Goal: Use online tool/utility: Utilize a website feature to perform a specific function

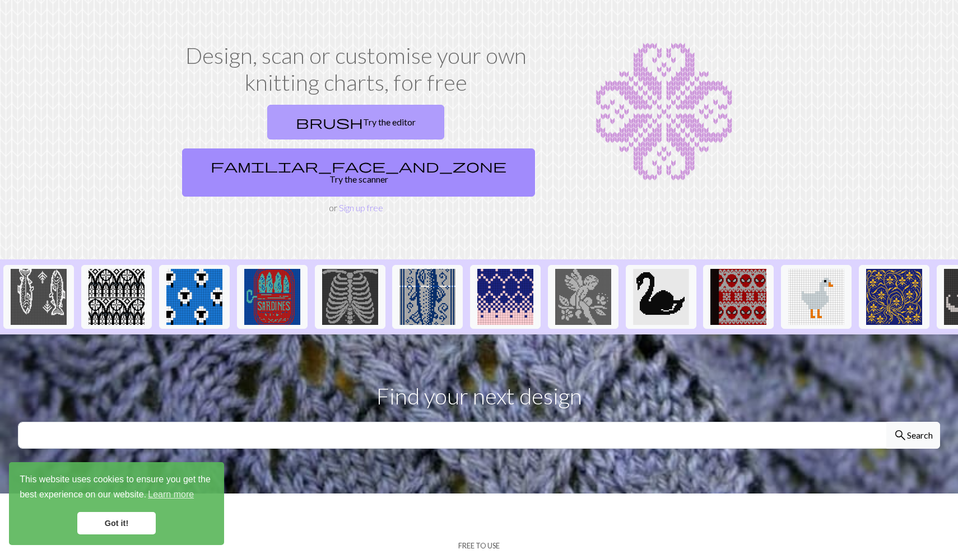
click at [296, 110] on link "brush Try the editor" at bounding box center [355, 122] width 177 height 35
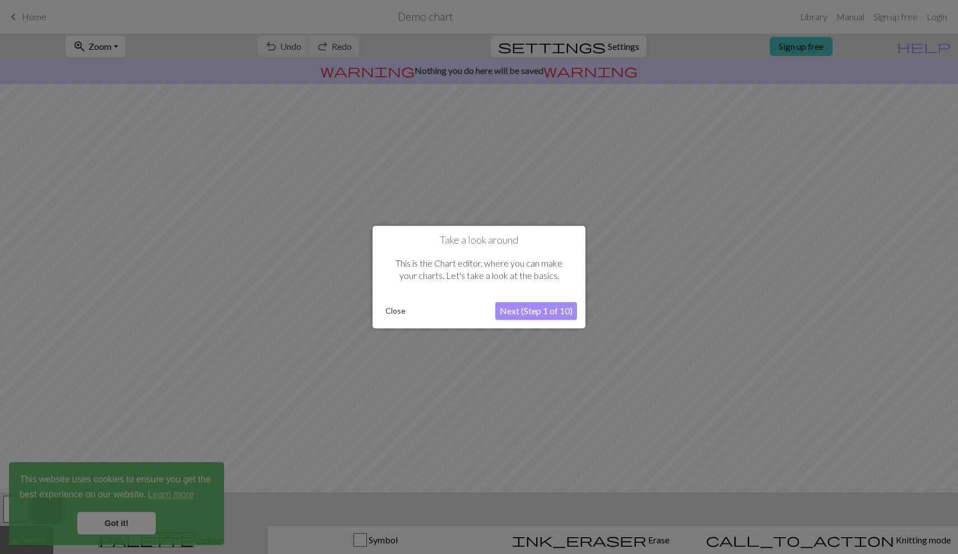
click at [555, 309] on button "Next (Step 1 of 10)" at bounding box center [536, 311] width 82 height 18
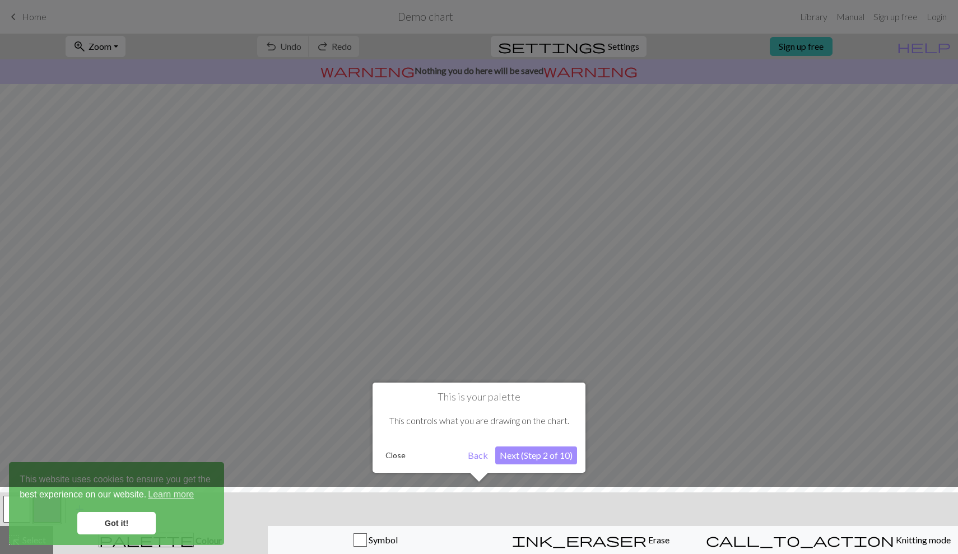
click at [549, 462] on button "Next (Step 2 of 10)" at bounding box center [536, 456] width 82 height 18
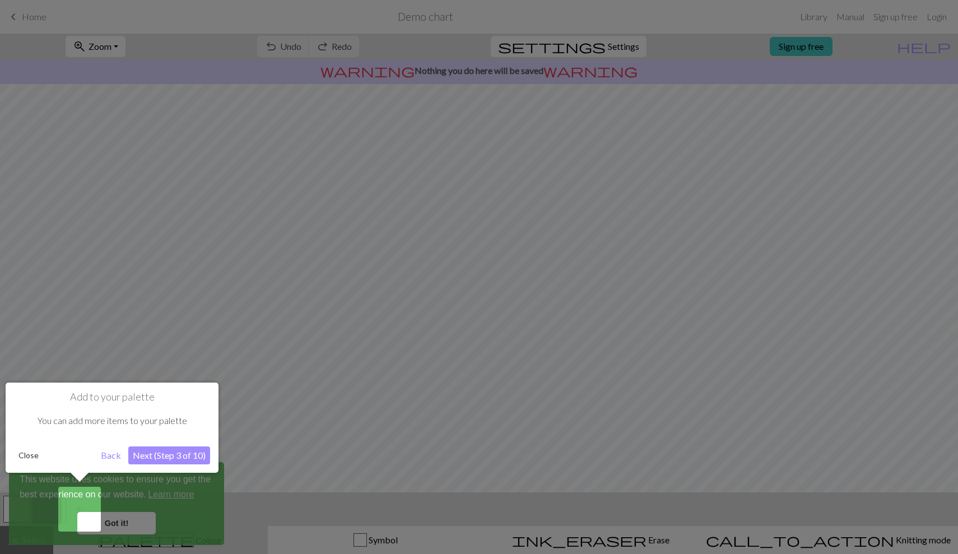
click at [171, 443] on div "Add to your palette You can add more items to your palette Close Back Next (Ste…" at bounding box center [112, 428] width 213 height 90
click at [175, 455] on button "Next (Step 3 of 10)" at bounding box center [169, 456] width 82 height 18
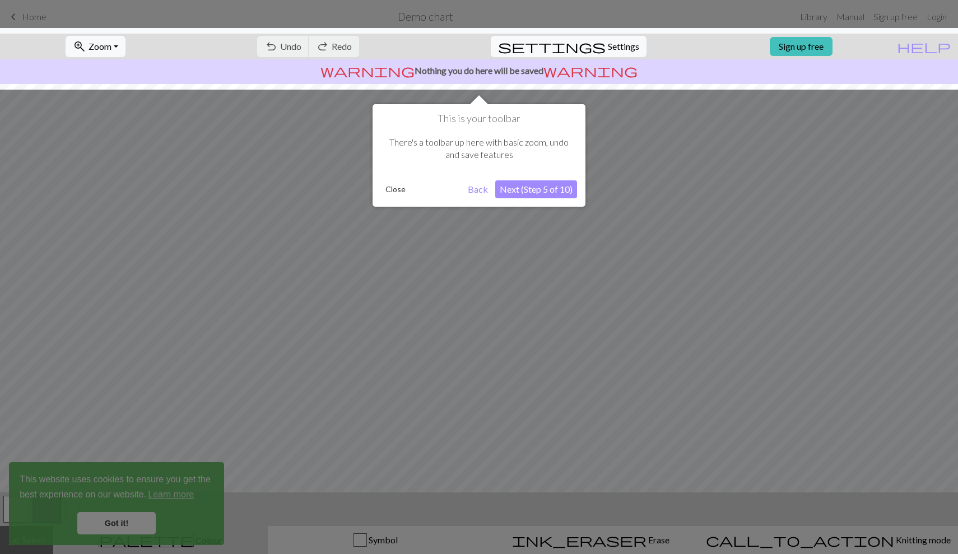
click at [122, 548] on div at bounding box center [479, 277] width 958 height 554
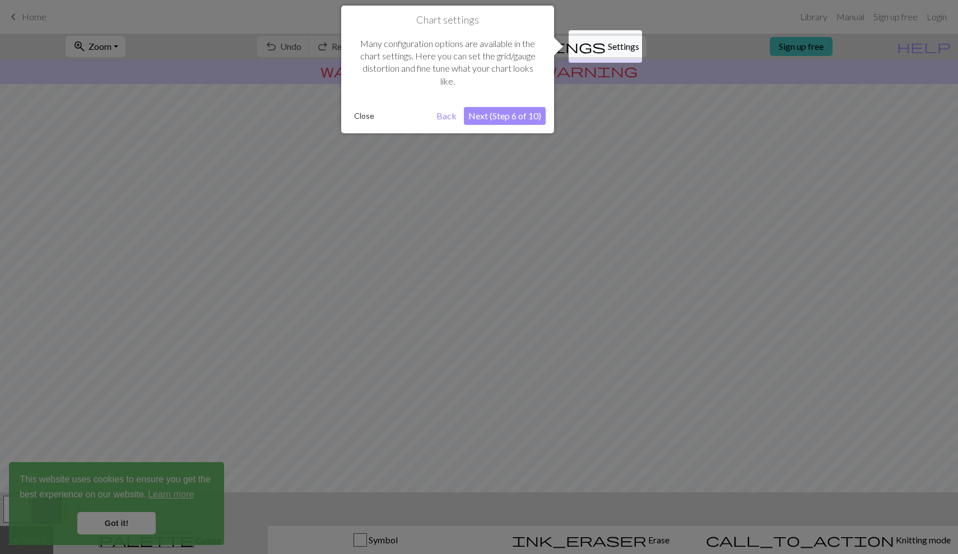
click at [500, 120] on button "Next (Step 6 of 10)" at bounding box center [505, 116] width 82 height 18
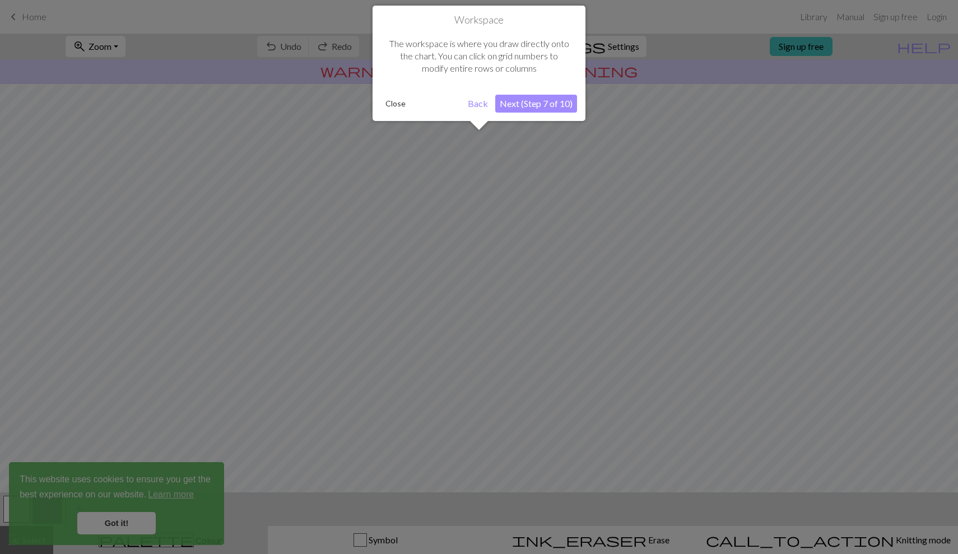
scroll to position [1, 0]
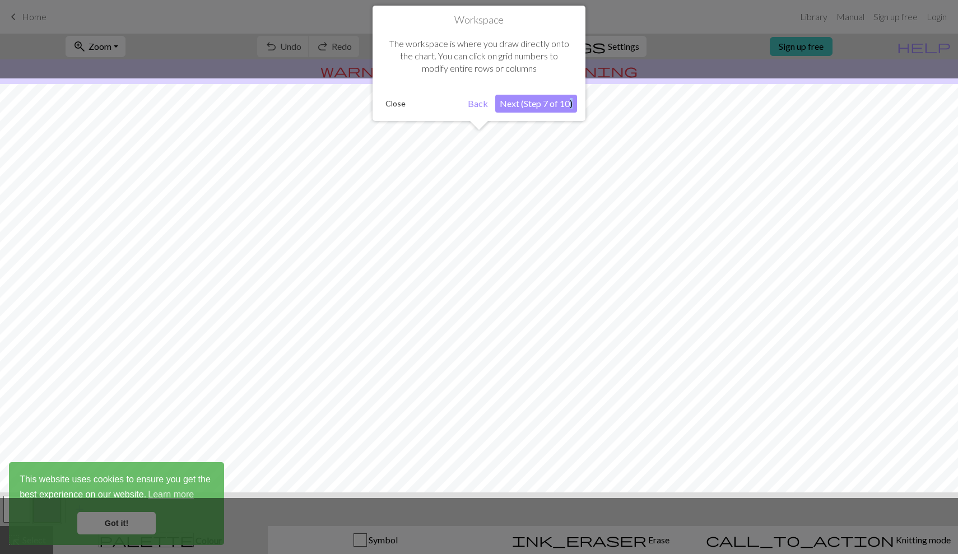
click at [500, 120] on div "Workspace The workspace is where you draw directly onto the chart. You can clic…" at bounding box center [479, 68] width 213 height 124
click at [540, 97] on button "Next (Step 7 of 10)" at bounding box center [536, 104] width 82 height 18
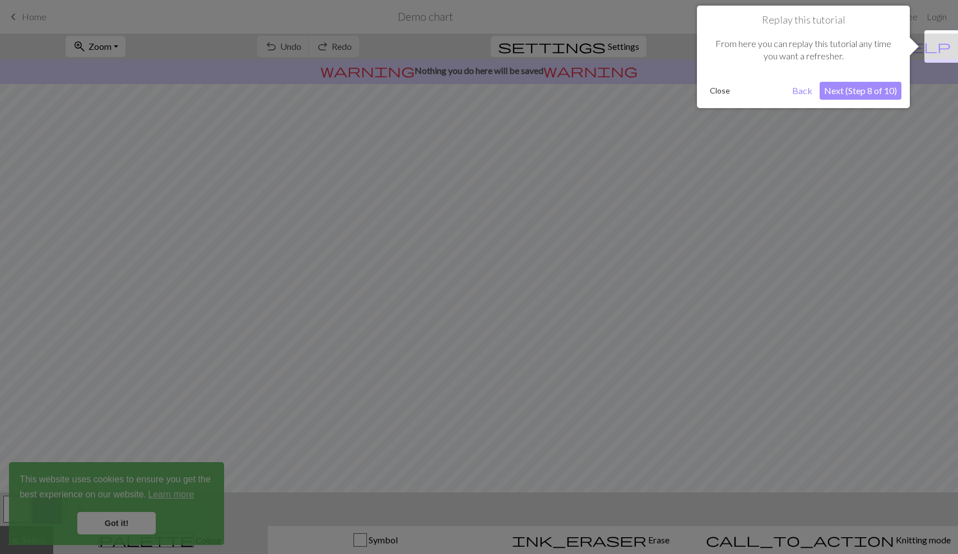
click at [869, 96] on button "Next (Step 8 of 10)" at bounding box center [861, 91] width 82 height 18
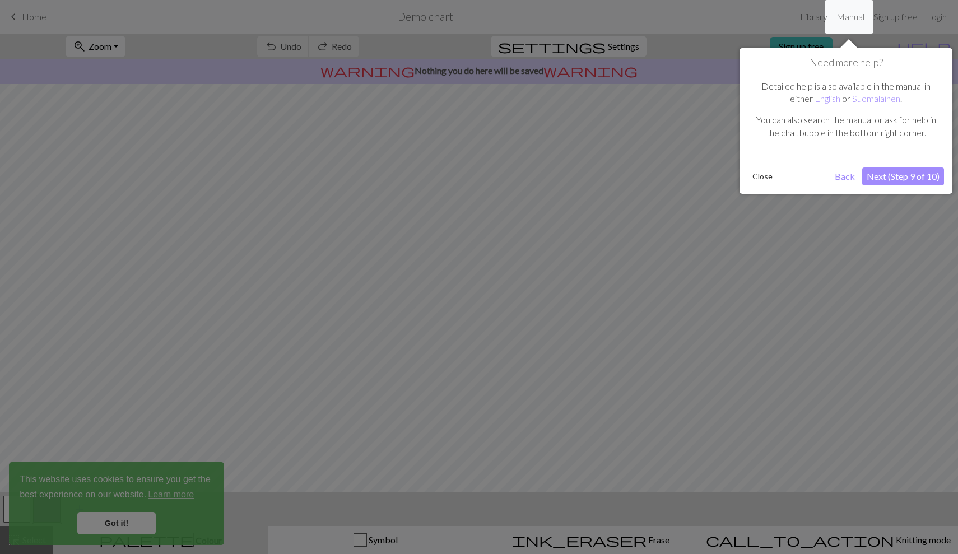
click at [906, 179] on button "Next (Step 9 of 10)" at bounding box center [903, 177] width 82 height 18
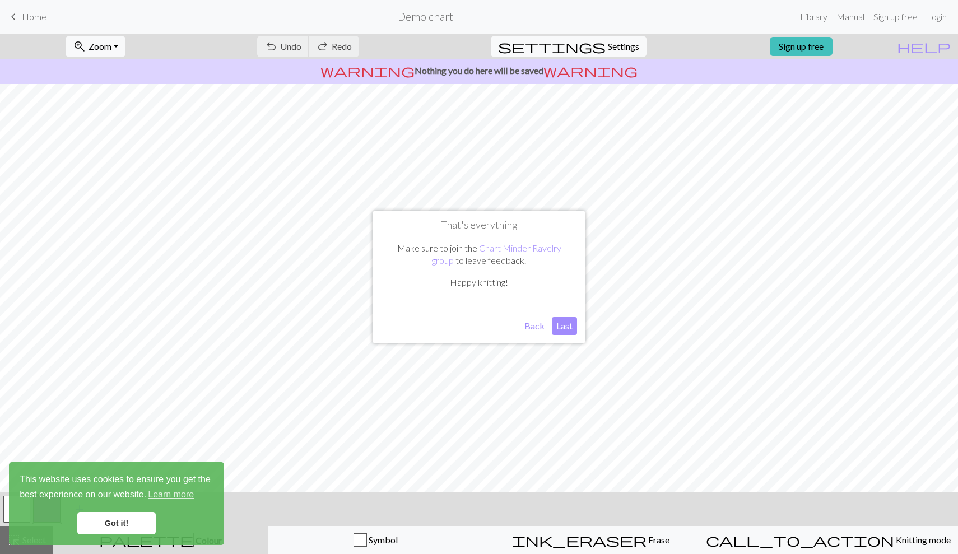
click at [572, 329] on button "Last" at bounding box center [564, 326] width 25 height 18
click at [131, 515] on link "Got it!" at bounding box center [116, 523] width 78 height 22
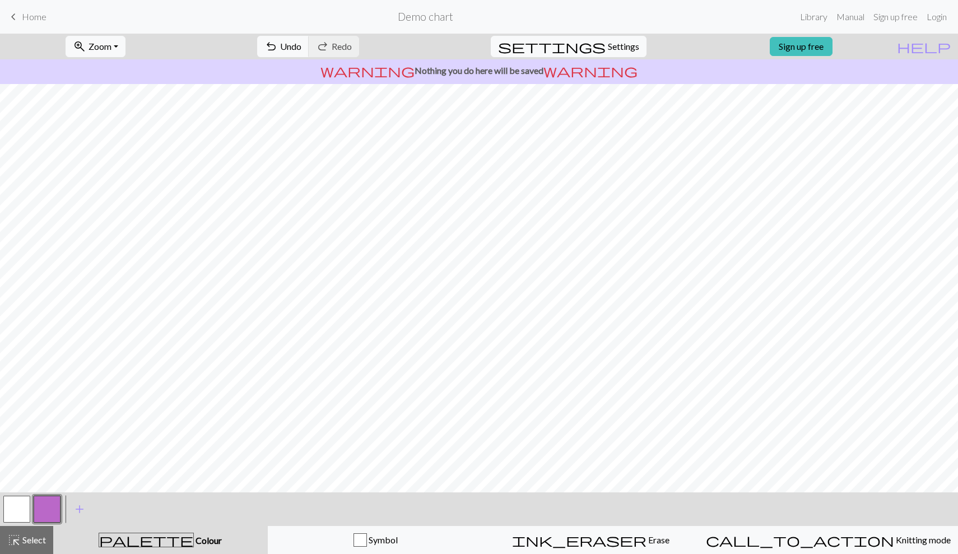
click at [24, 501] on button "button" at bounding box center [16, 509] width 27 height 27
click at [301, 45] on span "Undo" at bounding box center [290, 46] width 21 height 11
click at [352, 48] on span "Redo" at bounding box center [342, 46] width 20 height 11
click at [638, 541] on div "ink_eraser Erase Erase" at bounding box center [590, 539] width 201 height 13
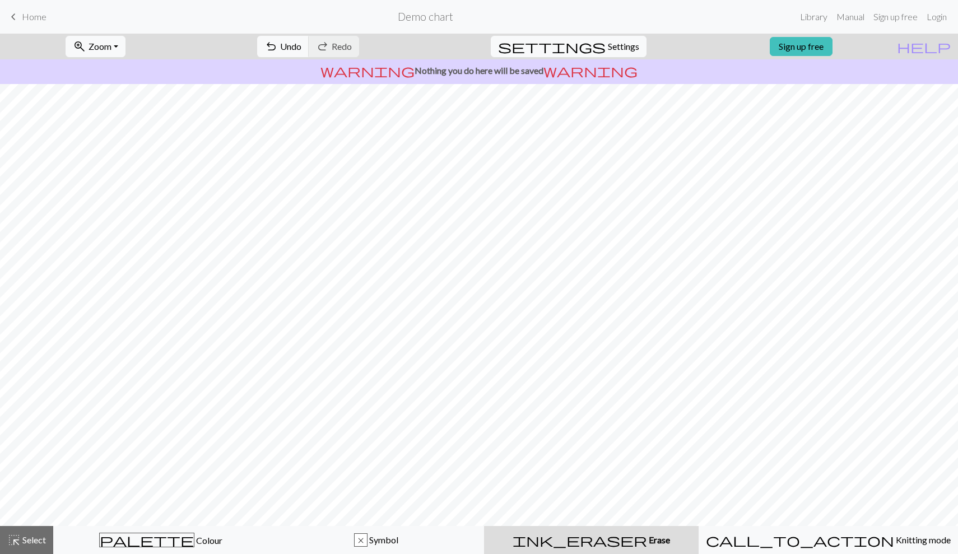
click at [368, 55] on div "undo Undo Undo redo Redo Redo" at bounding box center [308, 47] width 119 height 26
click at [309, 54] on button "undo Undo Undo" at bounding box center [283, 46] width 52 height 21
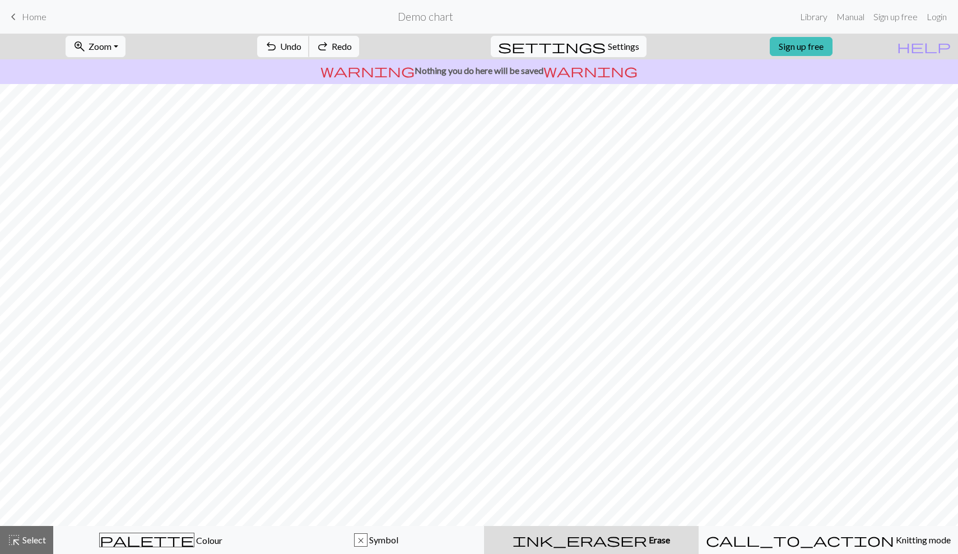
click at [309, 54] on button "undo Undo Undo" at bounding box center [283, 46] width 52 height 21
click at [894, 541] on span "Knitting mode" at bounding box center [922, 540] width 57 height 11
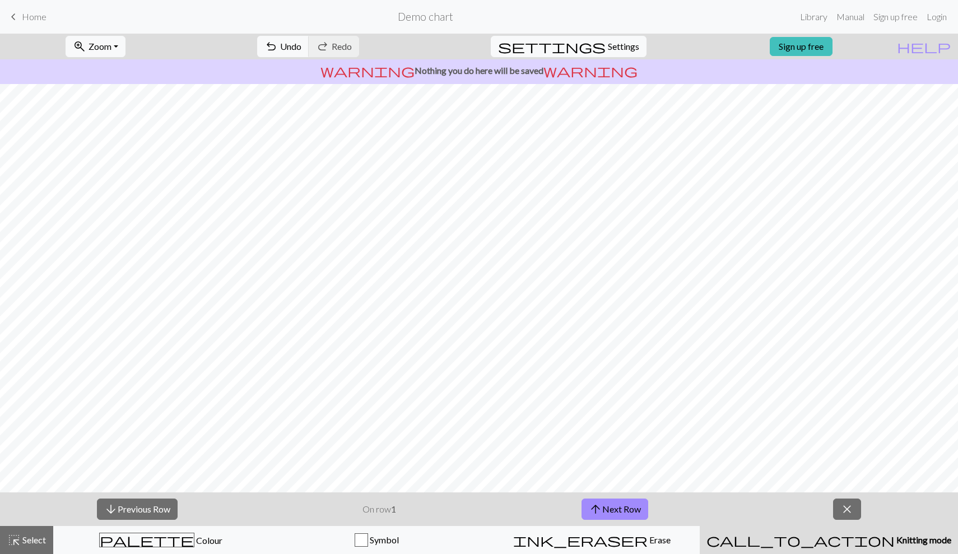
click at [387, 514] on p "On row 1" at bounding box center [380, 509] width 34 height 13
click at [851, 507] on span "close" at bounding box center [846, 509] width 13 height 16
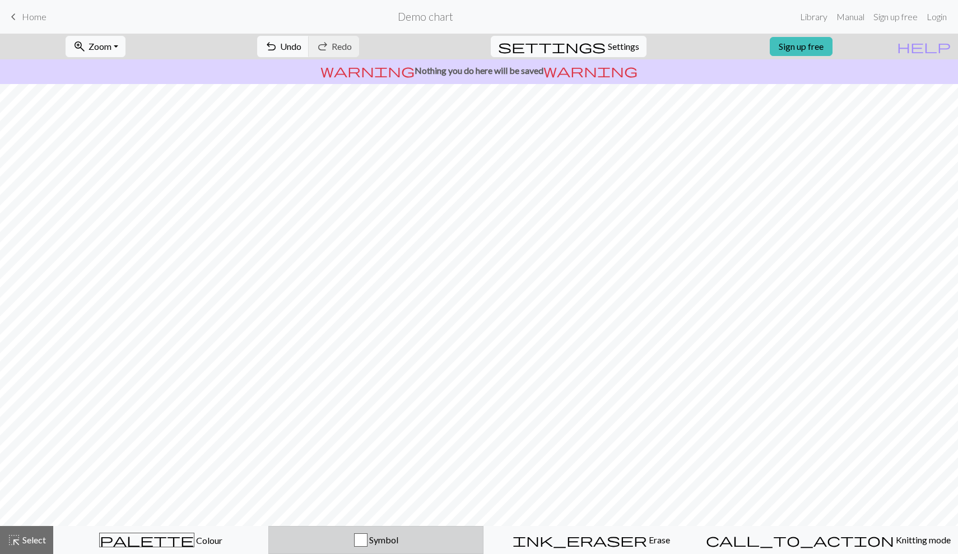
click at [404, 550] on button "Symbol" at bounding box center [375, 540] width 215 height 28
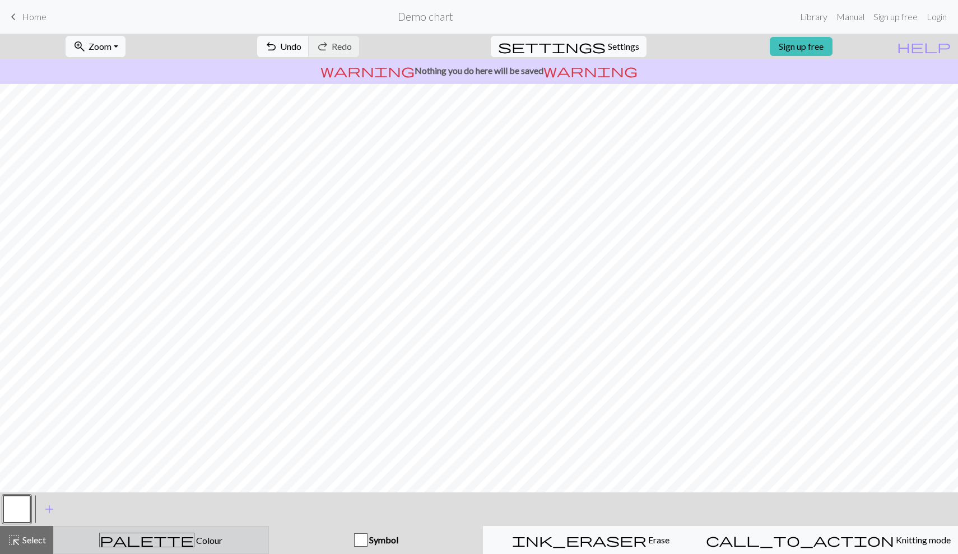
click at [194, 539] on span "Colour" at bounding box center [208, 540] width 28 height 11
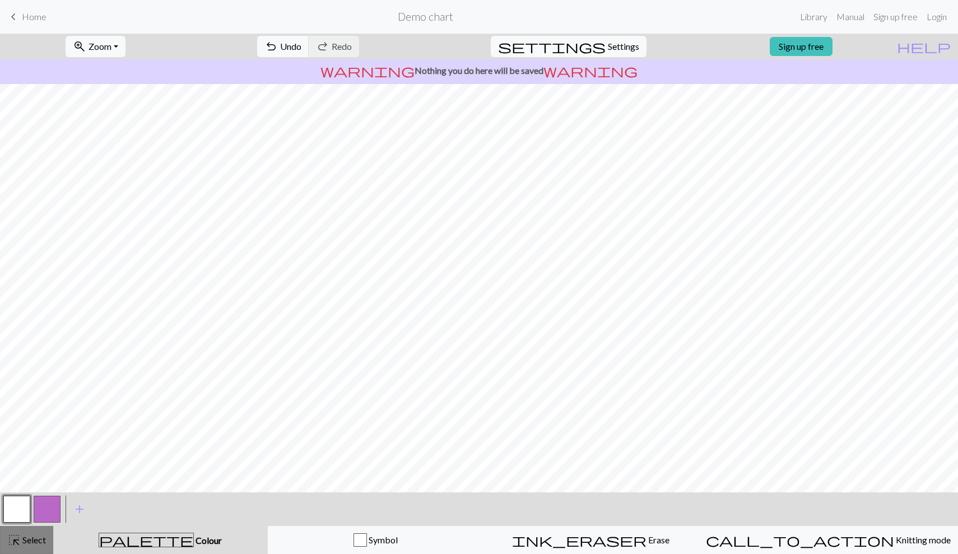
click at [20, 549] on button "highlight_alt Select Select" at bounding box center [26, 540] width 53 height 28
click at [535, 69] on p "warning Nothing you do here will be saved warning" at bounding box center [478, 70] width 949 height 13
click at [594, 52] on span "settings" at bounding box center [552, 47] width 108 height 16
select select "aran"
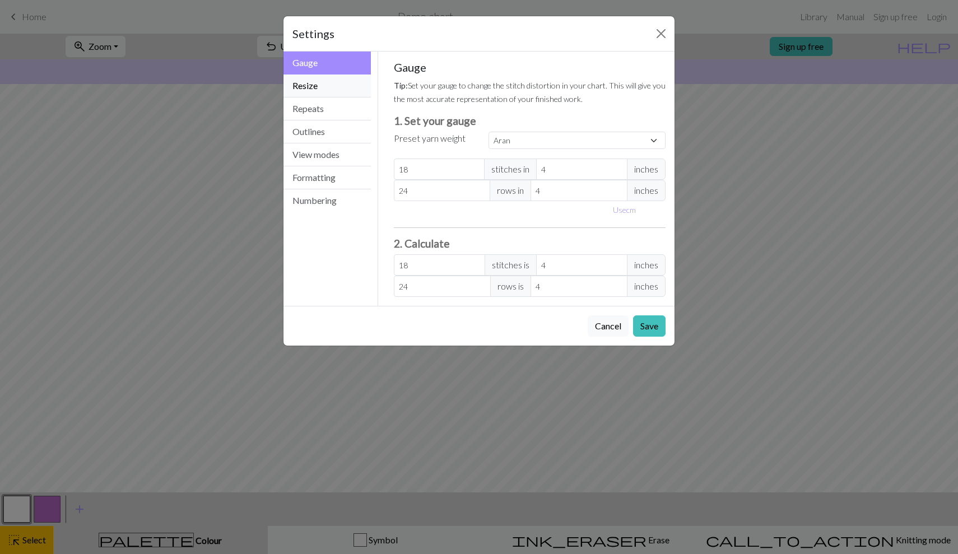
click at [309, 92] on button "Resize" at bounding box center [327, 86] width 87 height 23
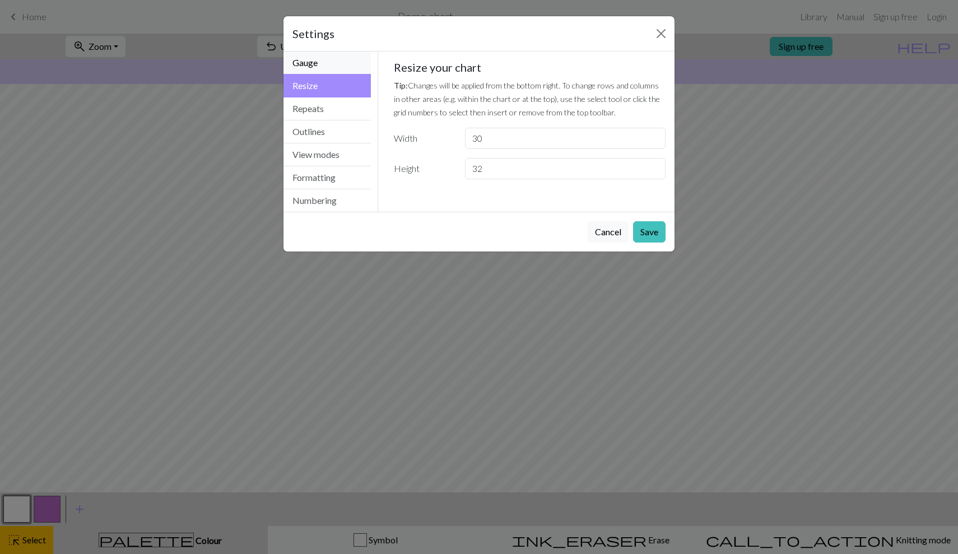
click at [326, 67] on button "Gauge" at bounding box center [327, 63] width 87 height 23
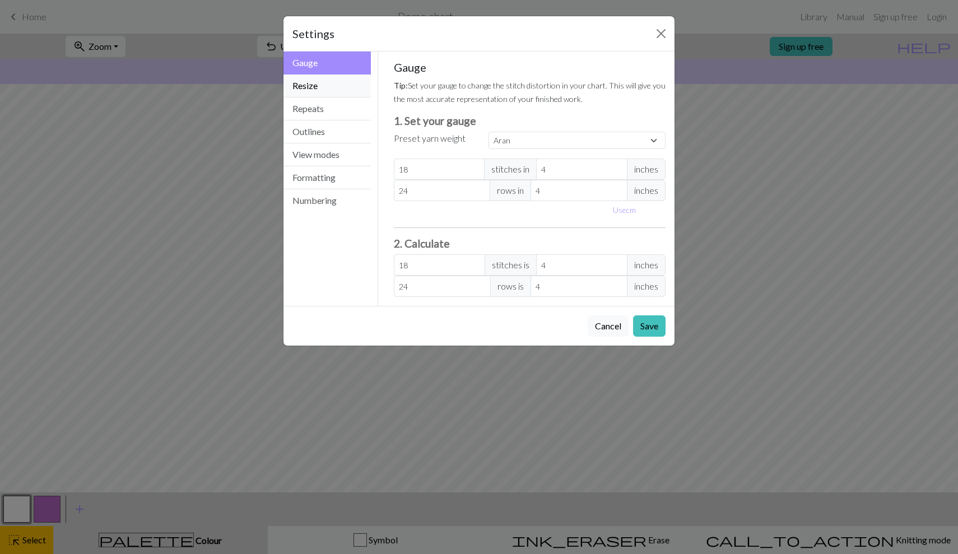
click at [331, 82] on button "Resize" at bounding box center [327, 86] width 87 height 23
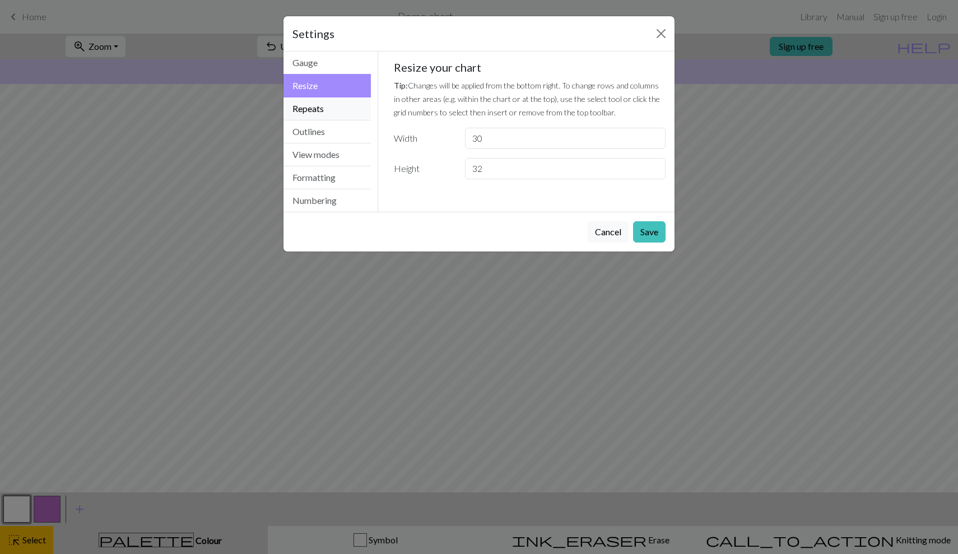
click at [339, 108] on button "Repeats" at bounding box center [327, 108] width 87 height 23
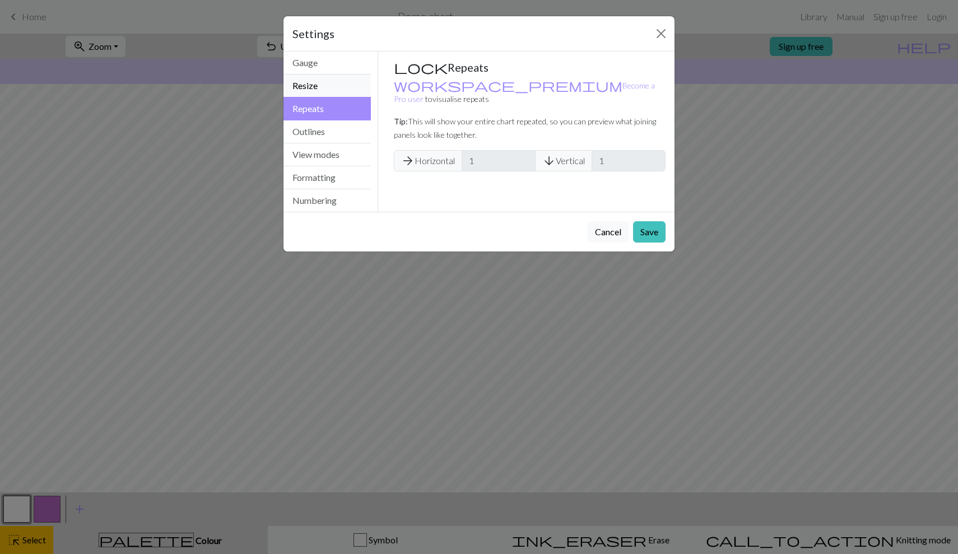
click at [341, 83] on button "Resize" at bounding box center [327, 86] width 87 height 23
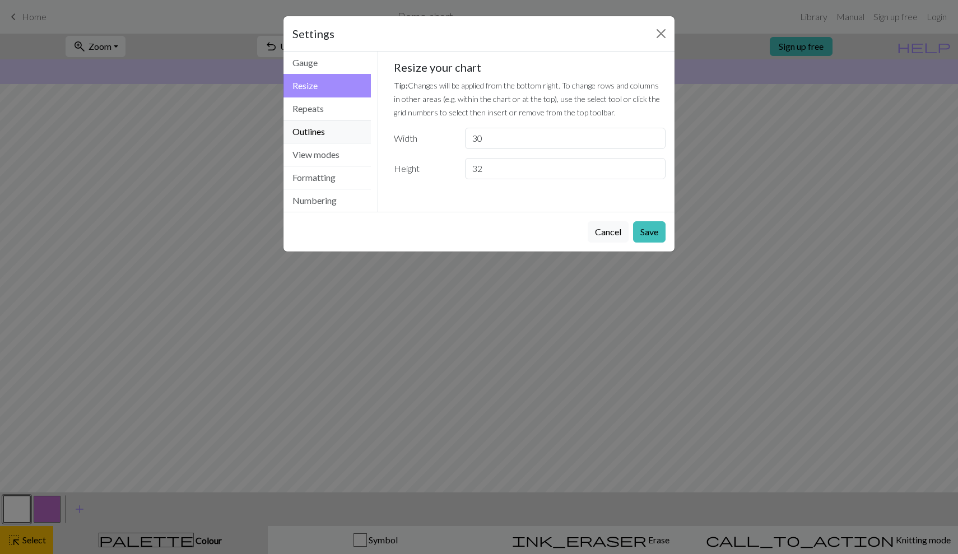
click at [342, 128] on button "Outlines" at bounding box center [327, 131] width 87 height 23
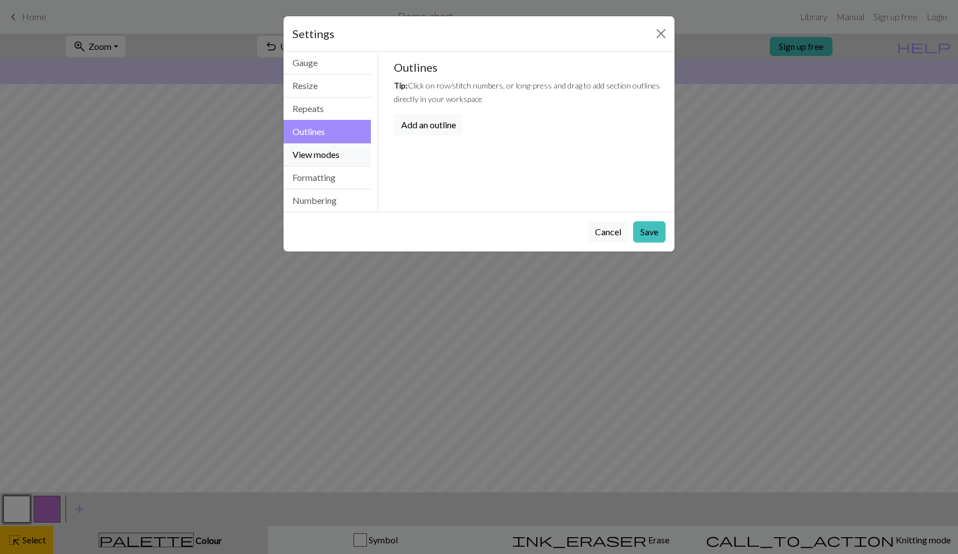
click at [336, 159] on button "View modes" at bounding box center [327, 154] width 87 height 23
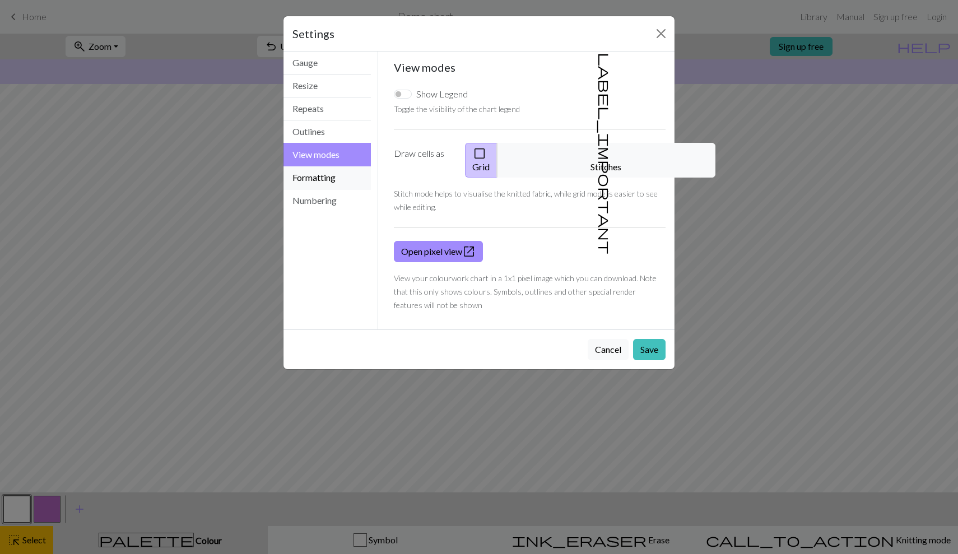
click at [331, 176] on button "Formatting" at bounding box center [327, 177] width 87 height 23
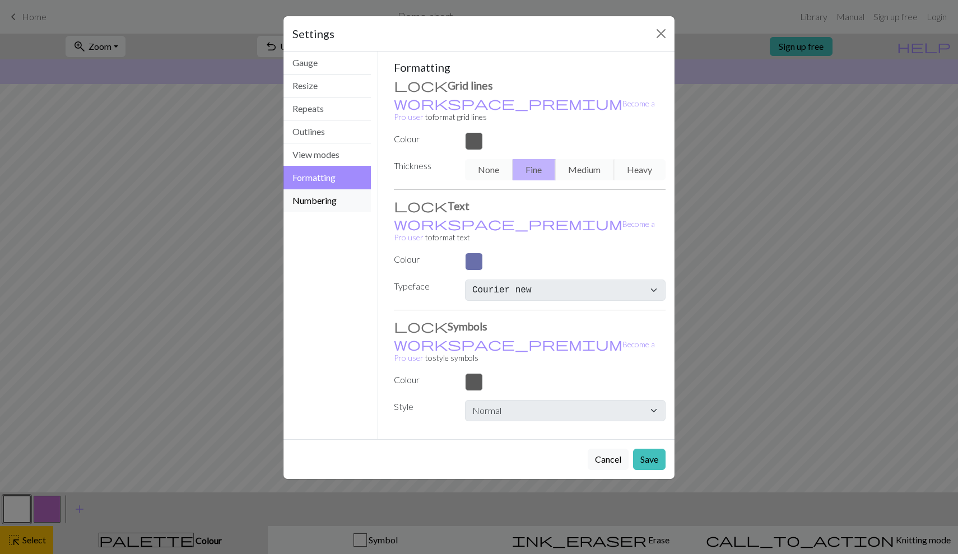
click at [332, 193] on button "Numbering" at bounding box center [327, 200] width 87 height 22
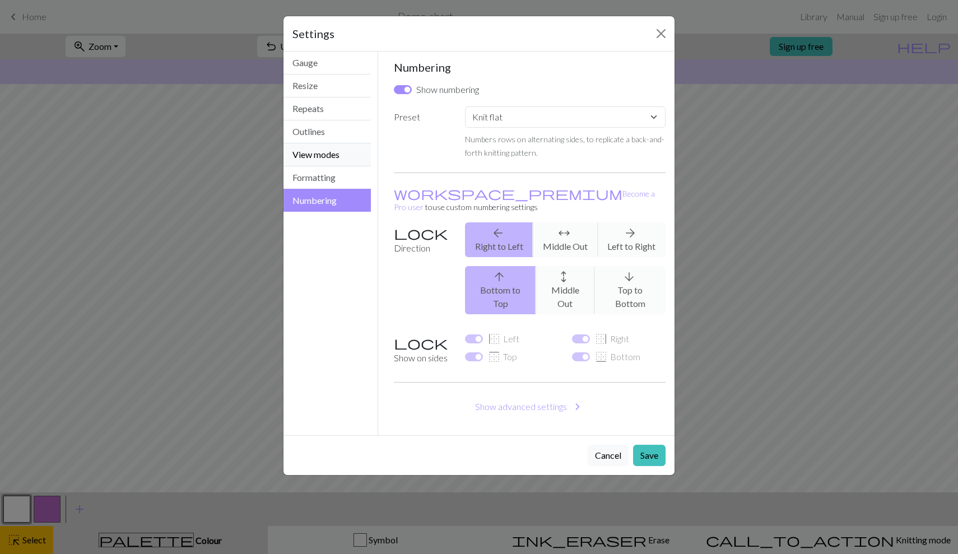
click at [335, 160] on button "View modes" at bounding box center [327, 154] width 87 height 23
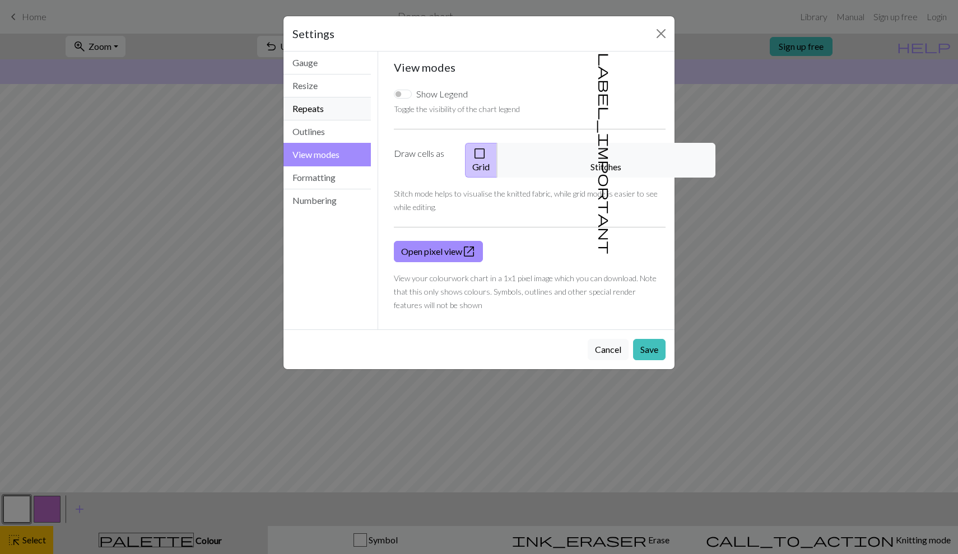
click at [338, 109] on button "Repeats" at bounding box center [327, 108] width 87 height 23
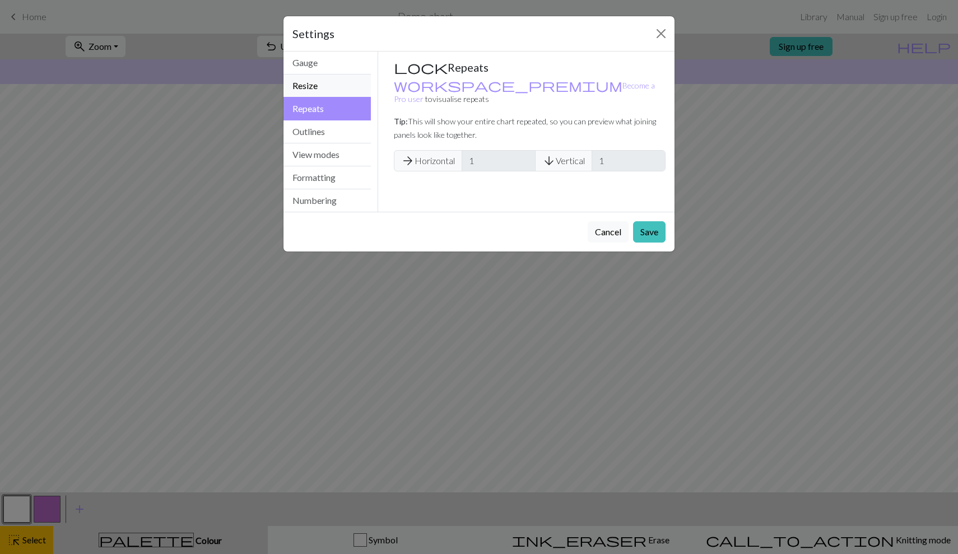
click at [326, 78] on button "Resize" at bounding box center [327, 86] width 87 height 23
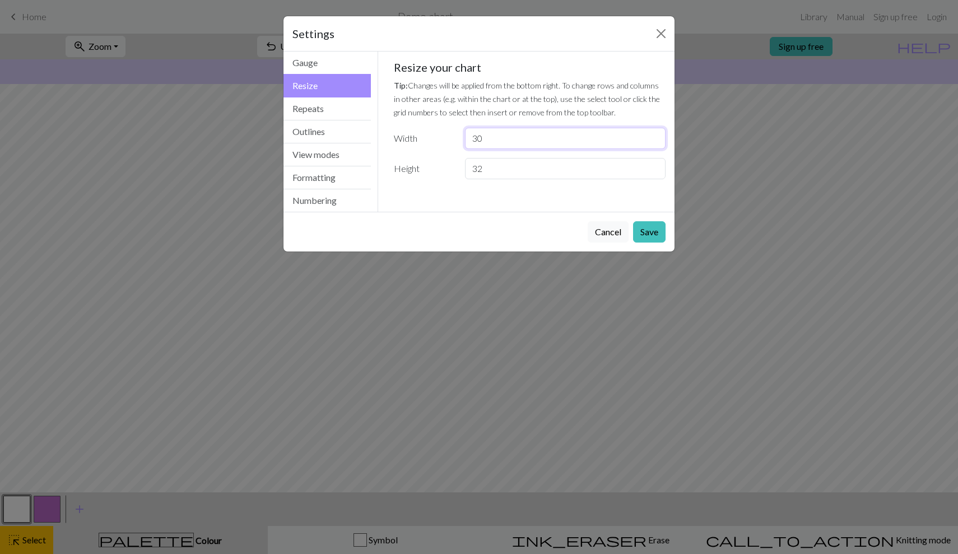
click at [507, 133] on input "30" at bounding box center [565, 138] width 201 height 21
click at [484, 142] on input "30" at bounding box center [565, 138] width 201 height 21
type input "3"
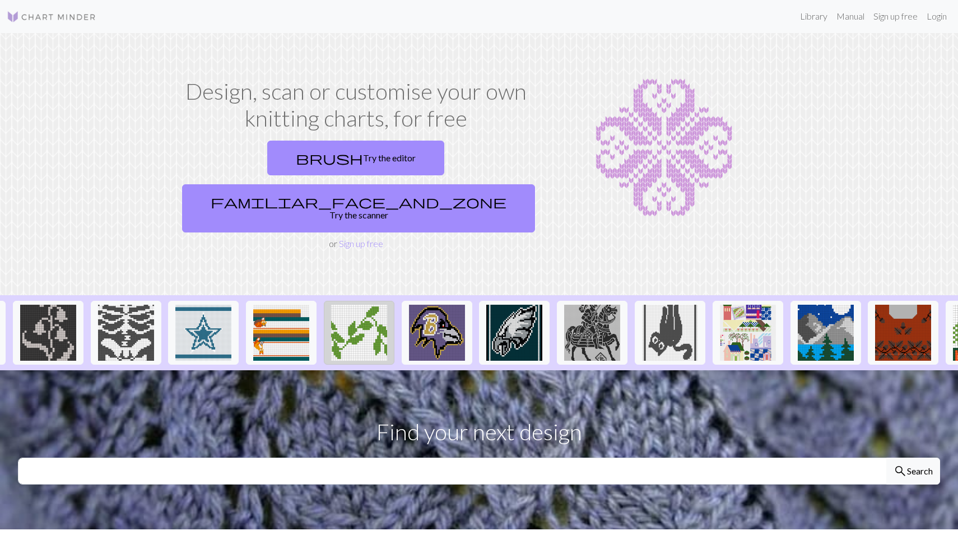
scroll to position [0, 925]
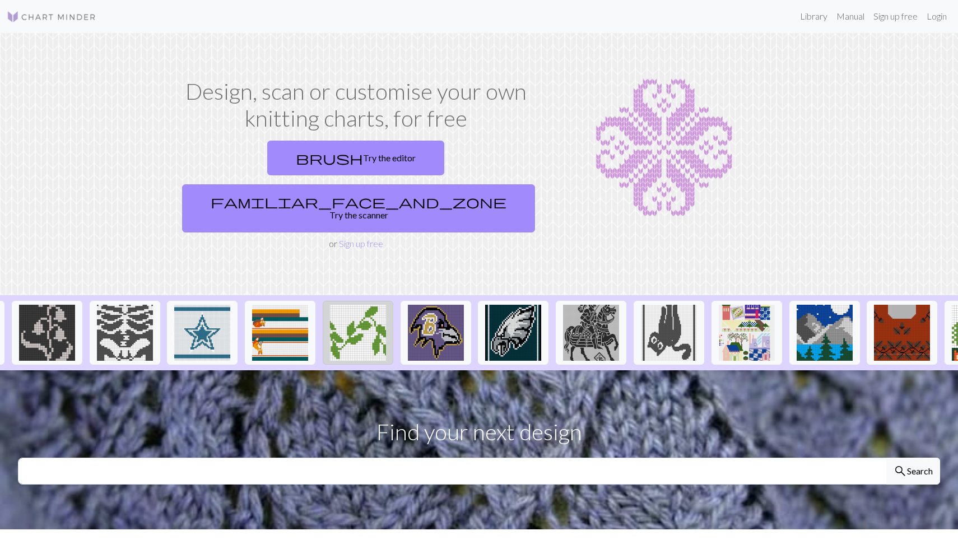
click at [358, 317] on img at bounding box center [358, 333] width 56 height 56
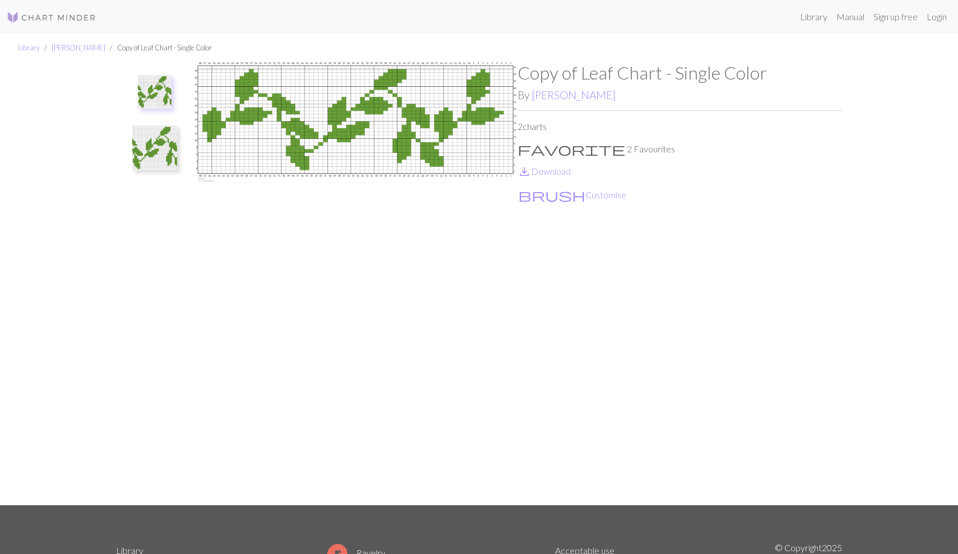
click at [522, 146] on span "favorite" at bounding box center [572, 149] width 108 height 16
click at [535, 147] on p "favorite 2 Favourites" at bounding box center [680, 148] width 324 height 13
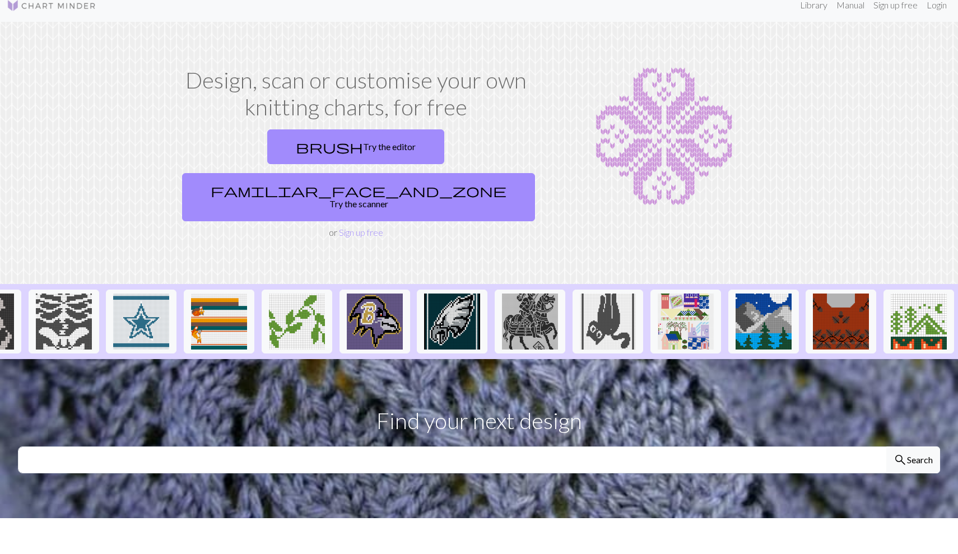
scroll to position [13, 0]
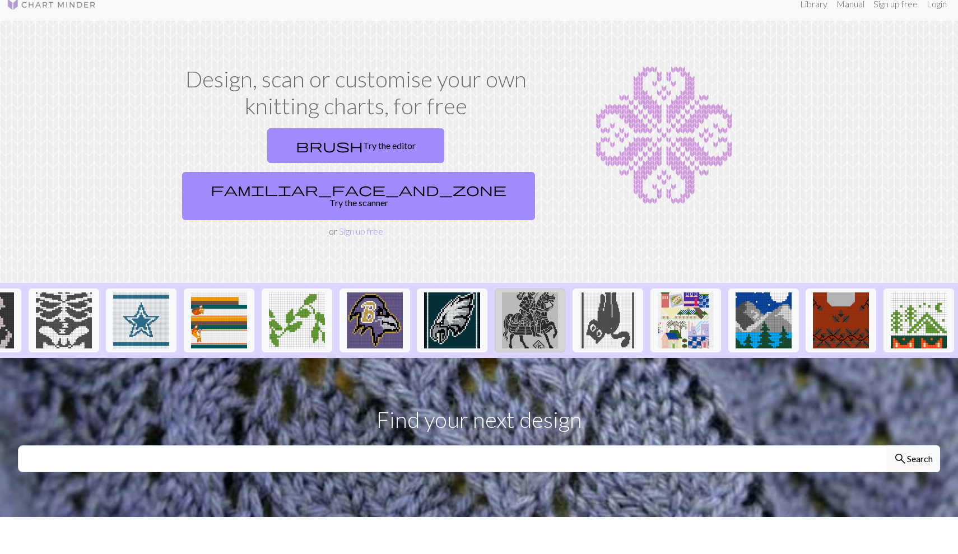
click at [531, 292] on img at bounding box center [530, 320] width 56 height 56
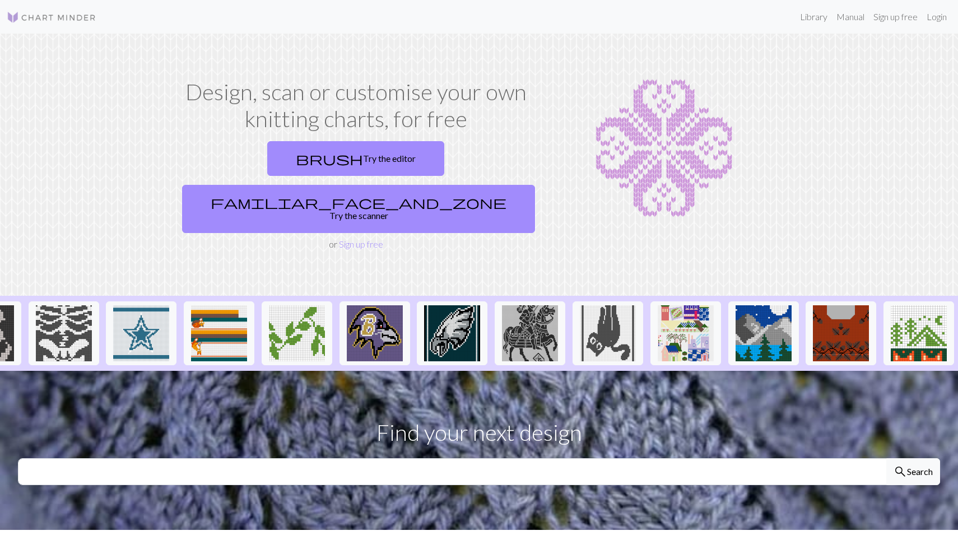
click at [333, 155] on div "brush Try the editor familiar_face_and_zone Try the scanner" at bounding box center [356, 187] width 356 height 101
click at [282, 164] on link "brush Try the editor" at bounding box center [355, 158] width 177 height 35
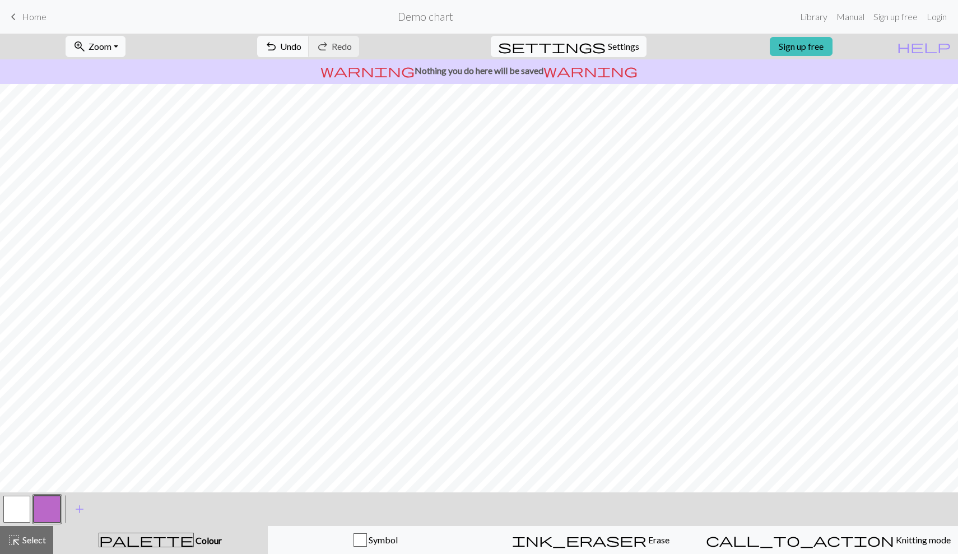
click at [539, 78] on div "warning Nothing you do here will be saved warning" at bounding box center [479, 71] width 958 height 25
click at [233, 554] on button "palette Colour Colour" at bounding box center [160, 540] width 215 height 28
